Goal: Task Accomplishment & Management: Manage account settings

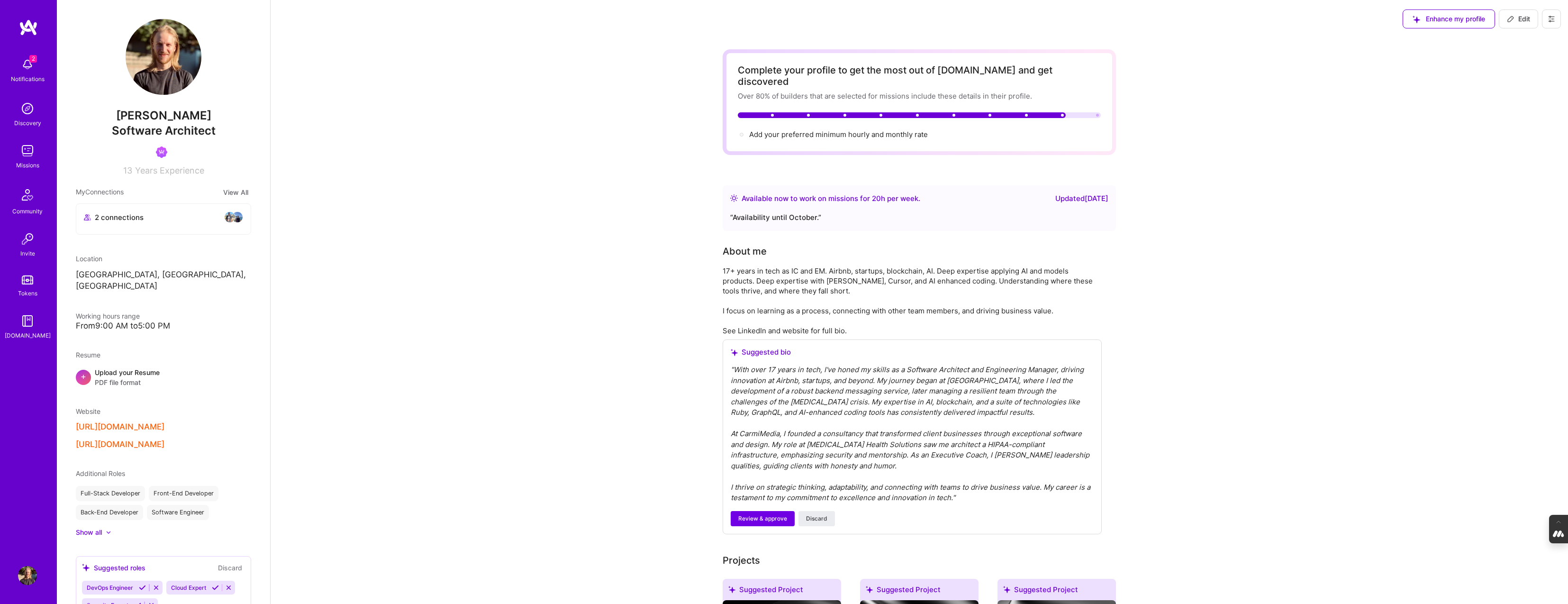
click at [1552, 15] on icon at bounding box center [1552, 19] width 7 height 7
click at [1517, 92] on button "Log Out" at bounding box center [1525, 89] width 71 height 24
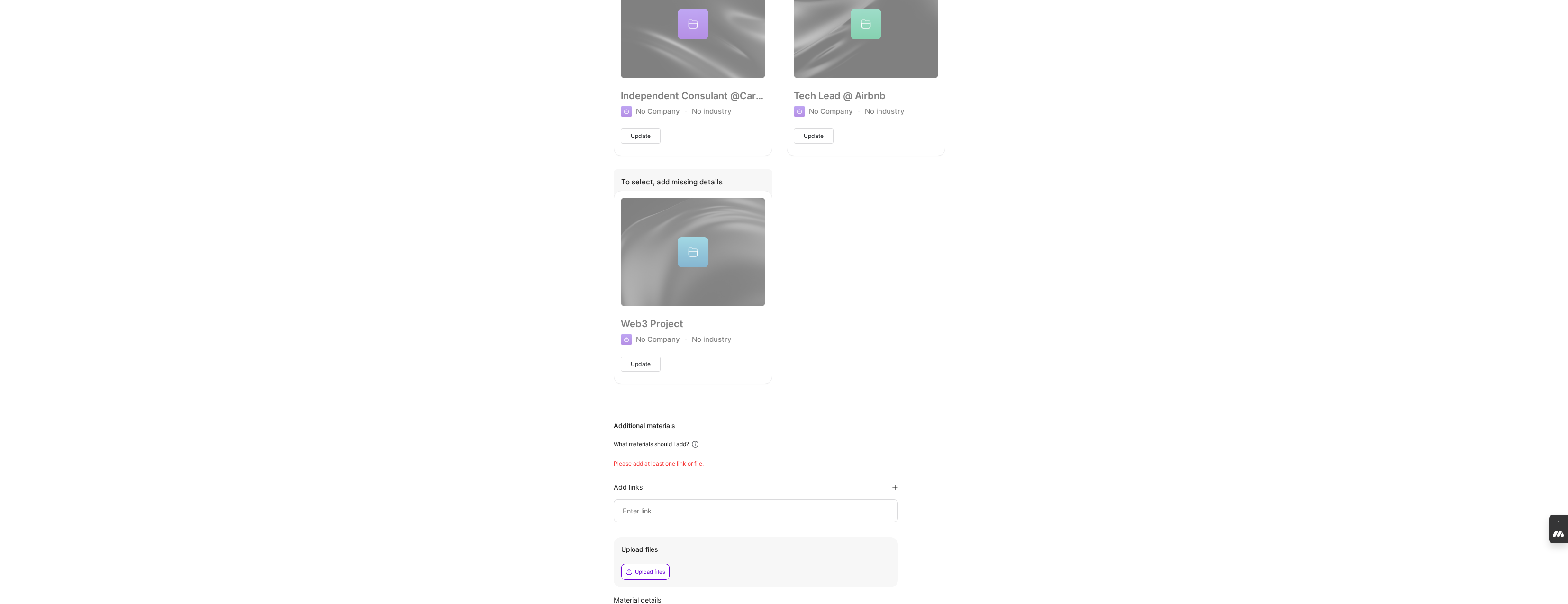
scroll to position [946, 0]
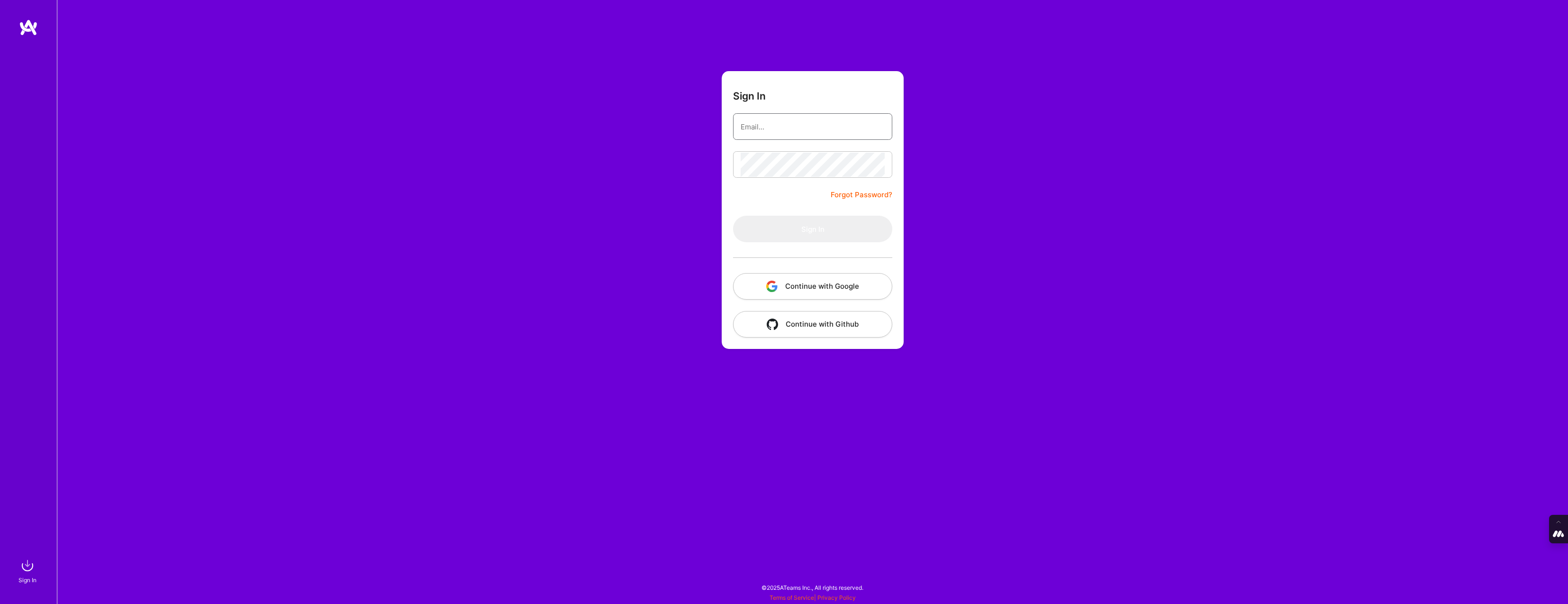
click at [749, 127] on input "email" at bounding box center [813, 127] width 144 height 24
type input "[PERSON_NAME][EMAIL_ADDRESS][DOMAIN_NAME]"
click at [813, 284] on button "Continue with Google" at bounding box center [813, 286] width 159 height 27
